Goal: Find contact information: Find contact information

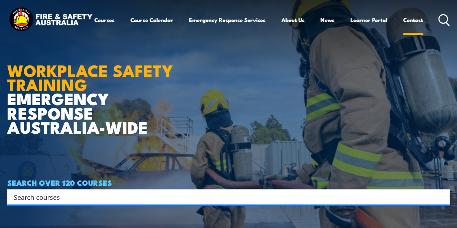
click at [403, 29] on link "Contact" at bounding box center [413, 19] width 20 height 17
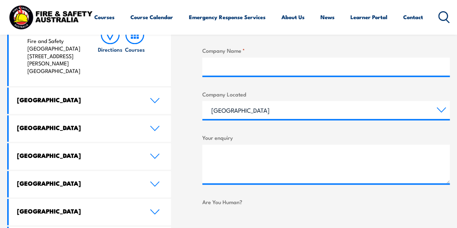
scroll to position [361, 0]
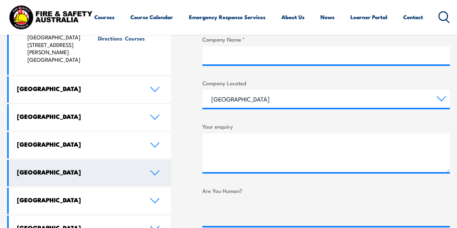
click at [158, 170] on icon at bounding box center [155, 172] width 8 height 4
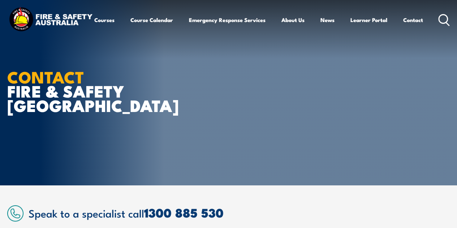
scroll to position [0, 0]
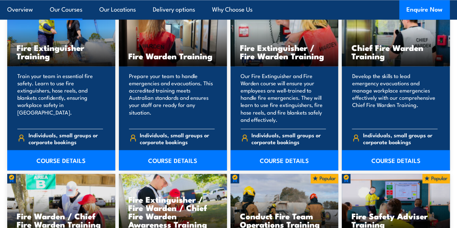
scroll to position [578, 0]
